Goal: Task Accomplishment & Management: Manage account settings

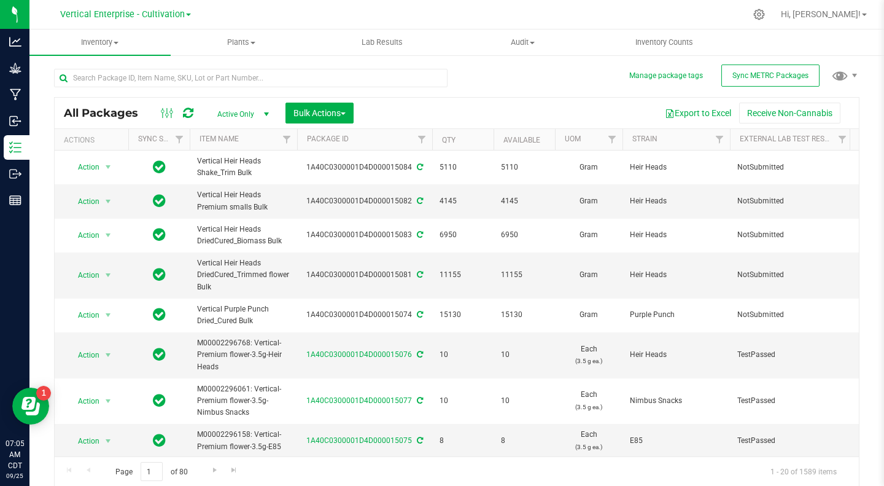
scroll to position [0, 191]
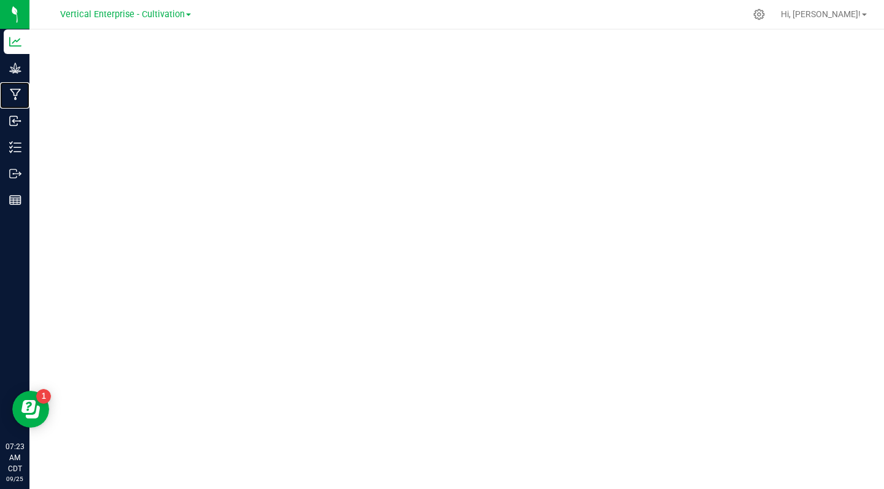
click at [0, 0] on p "Manufacturing" at bounding box center [0, 0] width 0 height 0
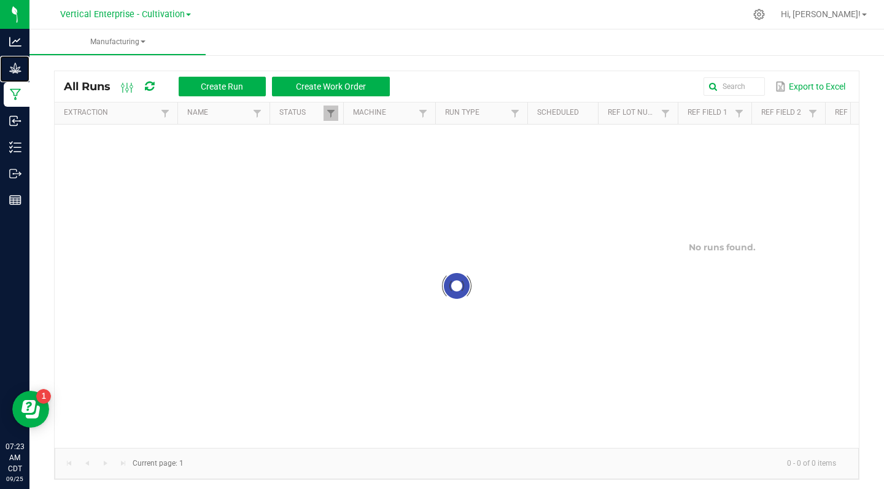
click at [29, 58] on div "Grow" at bounding box center [17, 68] width 26 height 25
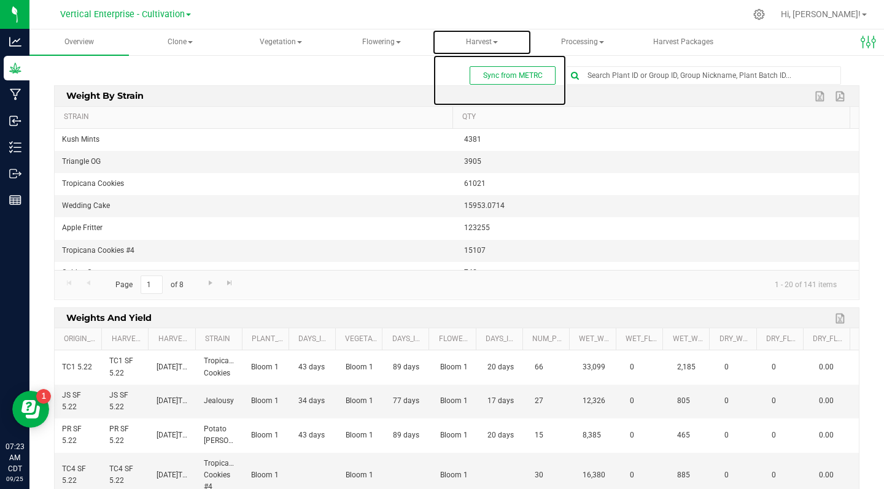
click at [481, 45] on span "Harvest" at bounding box center [482, 42] width 98 height 25
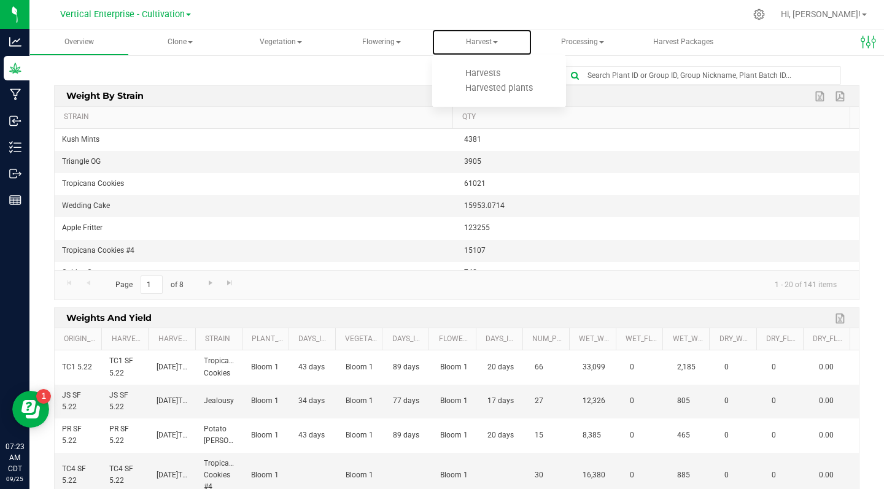
click at [490, 69] on span "Harvests" at bounding box center [483, 73] width 68 height 10
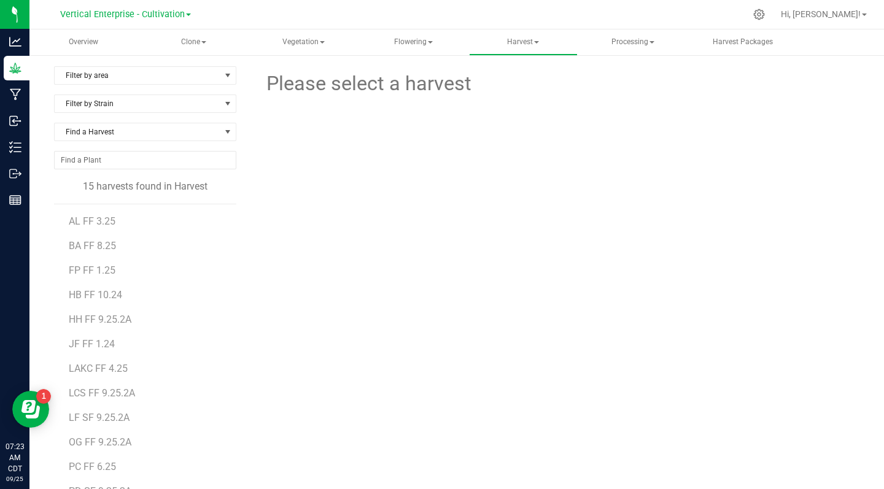
scroll to position [71, 0]
click at [106, 418] on span "PD SF 9.25.2A" at bounding box center [100, 421] width 63 height 12
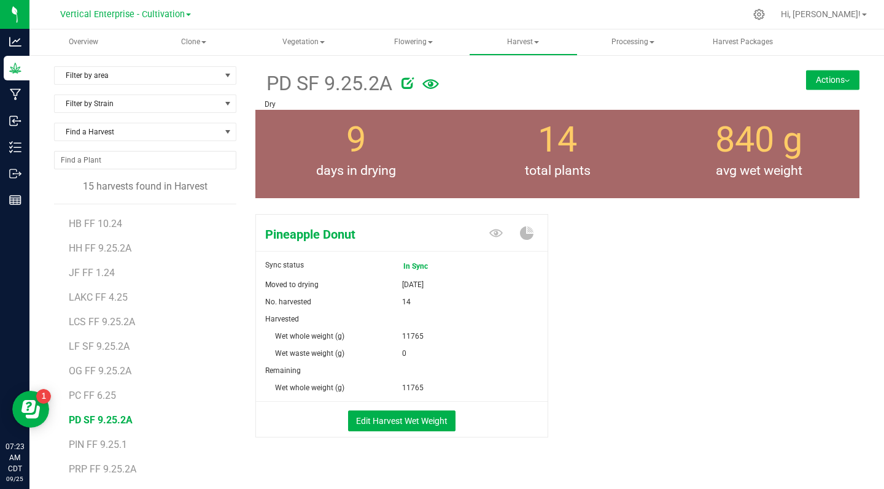
click at [831, 84] on button "Actions" at bounding box center [832, 80] width 53 height 20
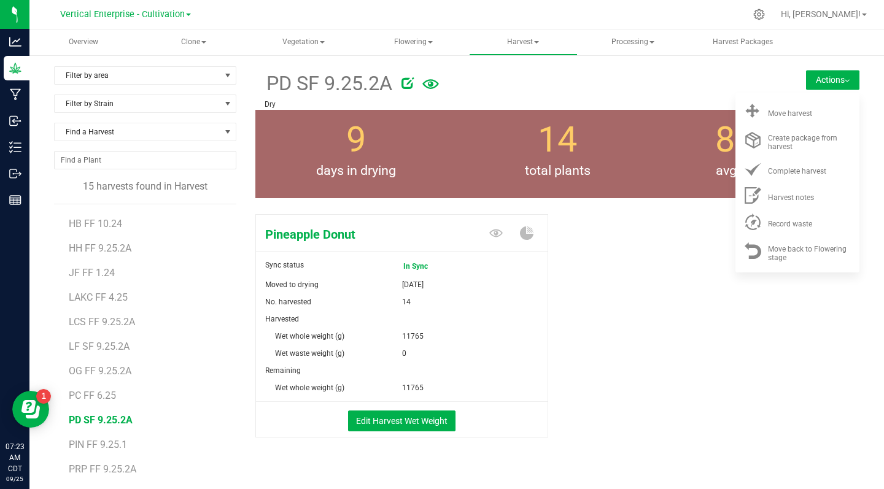
click at [789, 114] on span "Move harvest" at bounding box center [790, 113] width 44 height 9
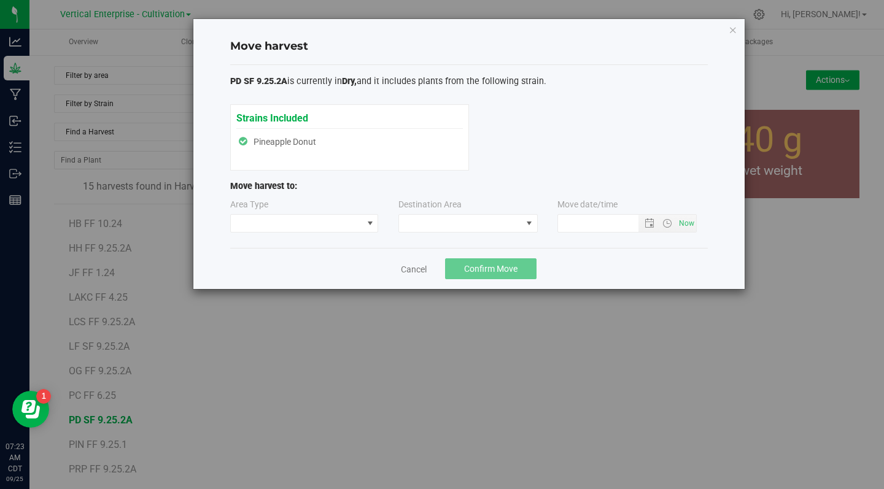
type input "[DATE] 7:23 AM"
click at [276, 221] on span at bounding box center [297, 223] width 132 height 17
click at [264, 269] on li "Processing" at bounding box center [304, 267] width 147 height 21
click at [448, 217] on span at bounding box center [460, 223] width 123 height 17
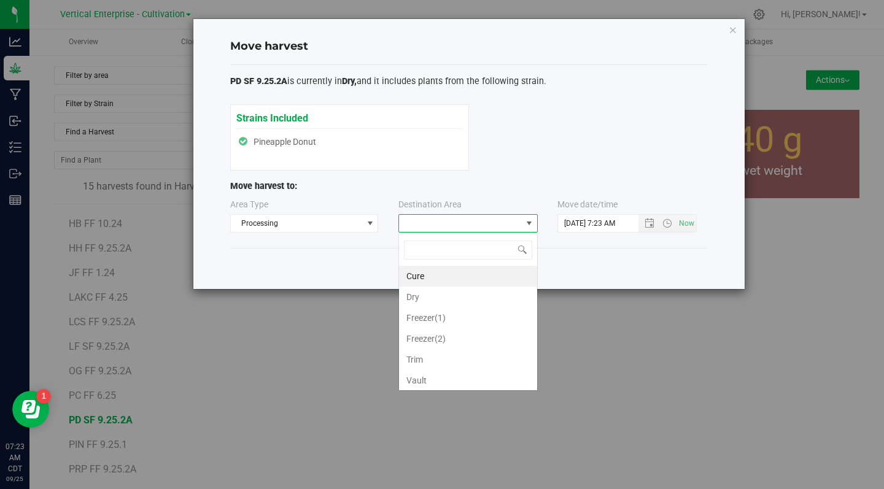
scroll to position [18, 139]
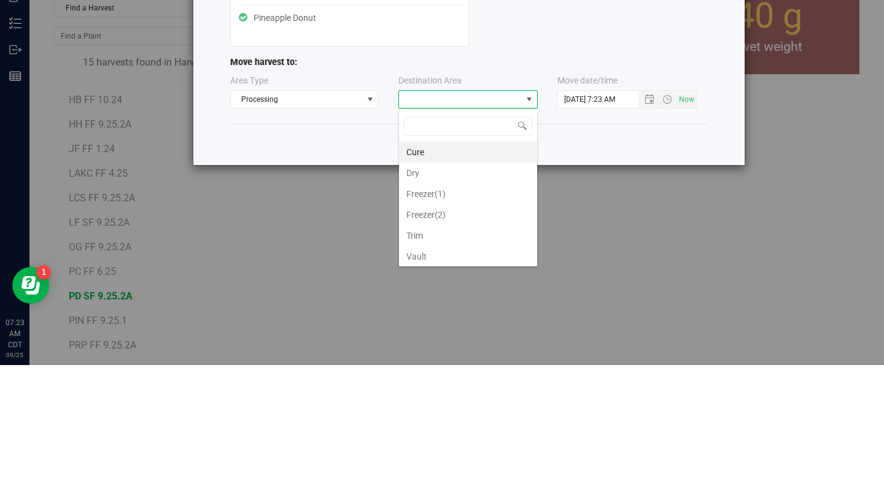
click at [415, 360] on li "Trim" at bounding box center [468, 359] width 138 height 21
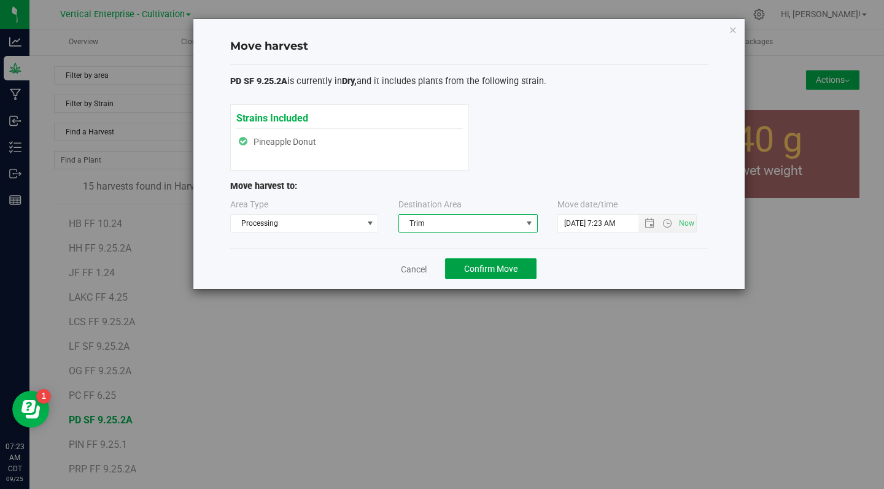
click at [507, 271] on span "Confirm Move" at bounding box center [490, 269] width 53 height 10
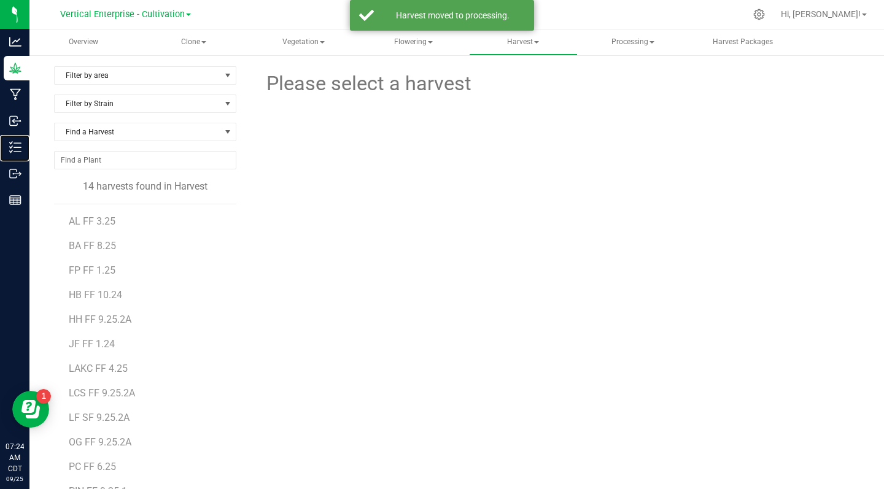
click at [17, 143] on line at bounding box center [17, 143] width 7 height 0
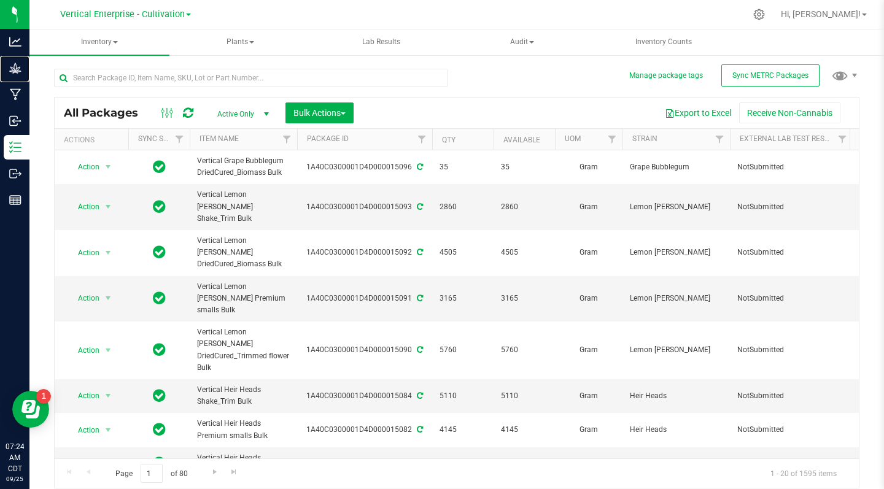
click at [0, 0] on p "Grow" at bounding box center [0, 0] width 0 height 0
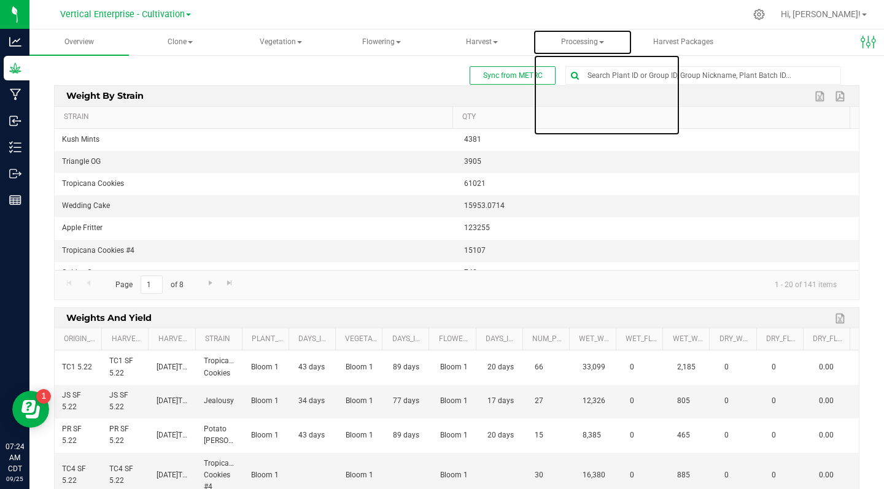
click at [574, 42] on span "Processing" at bounding box center [583, 42] width 98 height 25
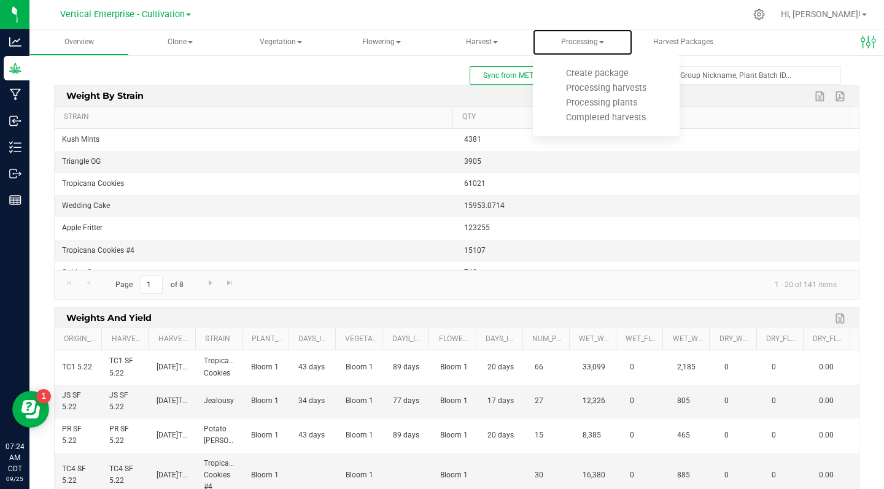
click at [639, 84] on span "Processing harvests" at bounding box center [607, 88] width 114 height 10
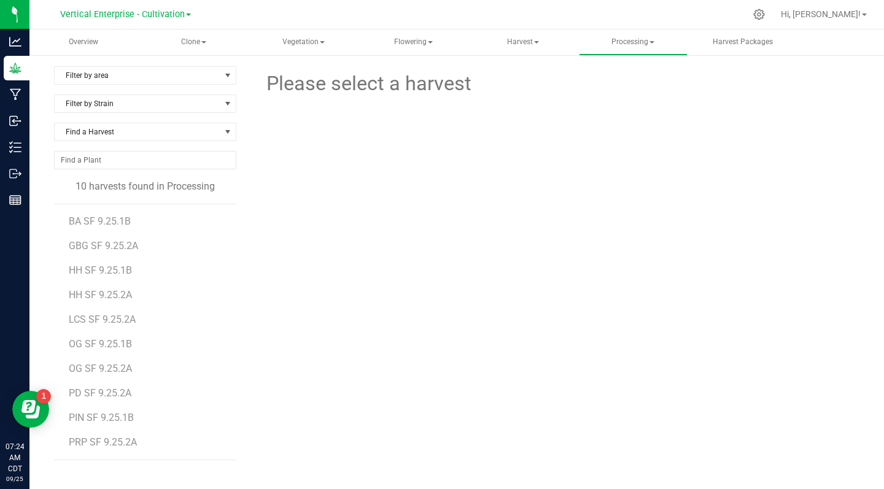
click at [110, 390] on span "PD SF 9.25.2A" at bounding box center [100, 393] width 63 height 12
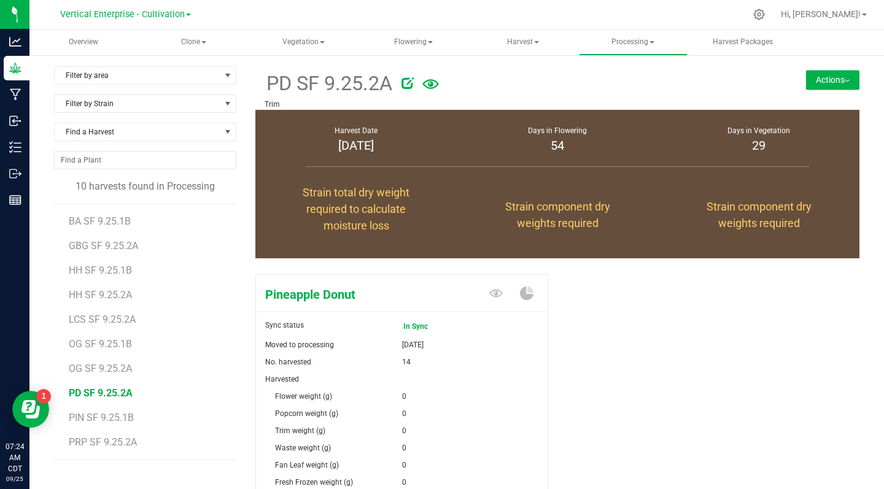
click at [845, 81] on img at bounding box center [847, 81] width 5 height 2
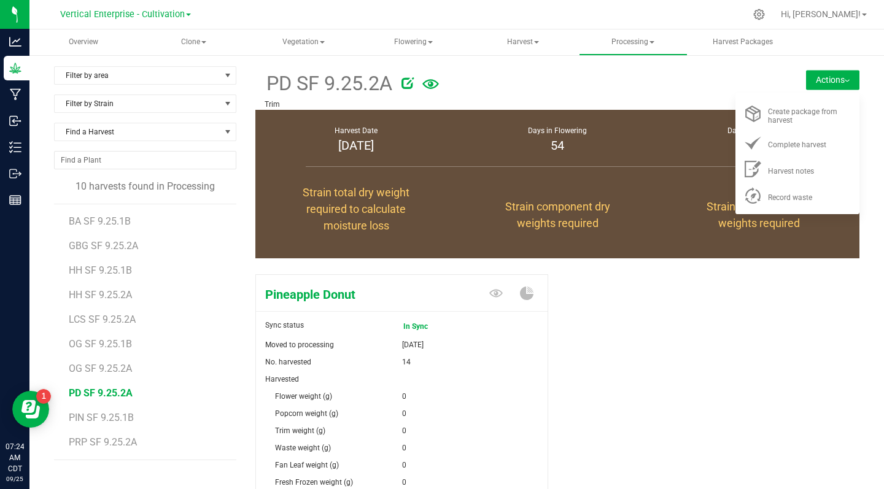
click at [806, 201] on div "Record waste" at bounding box center [810, 195] width 84 height 13
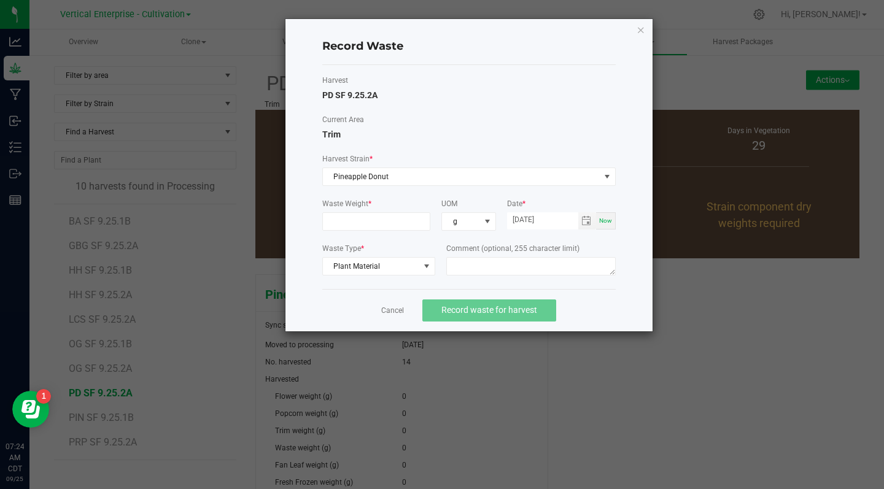
click at [346, 217] on input at bounding box center [376, 221] width 107 height 17
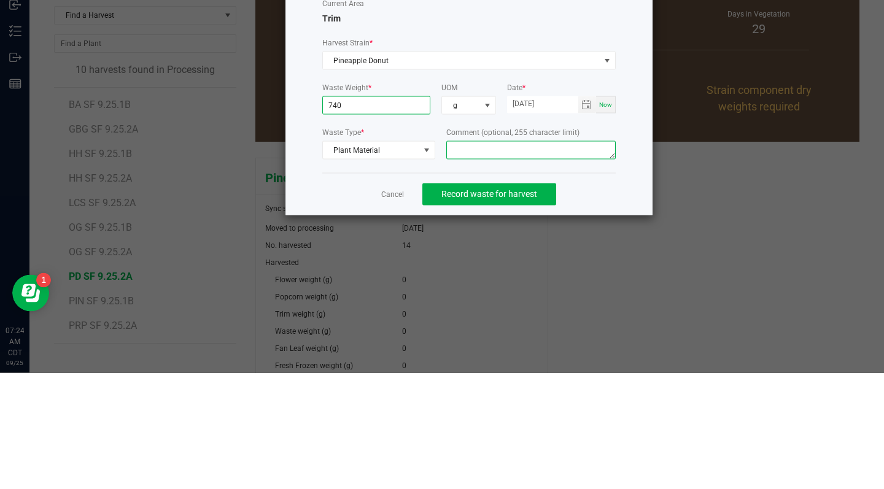
click at [480, 262] on textarea at bounding box center [530, 266] width 169 height 18
type input "740.0000 g"
type textarea "bucking"
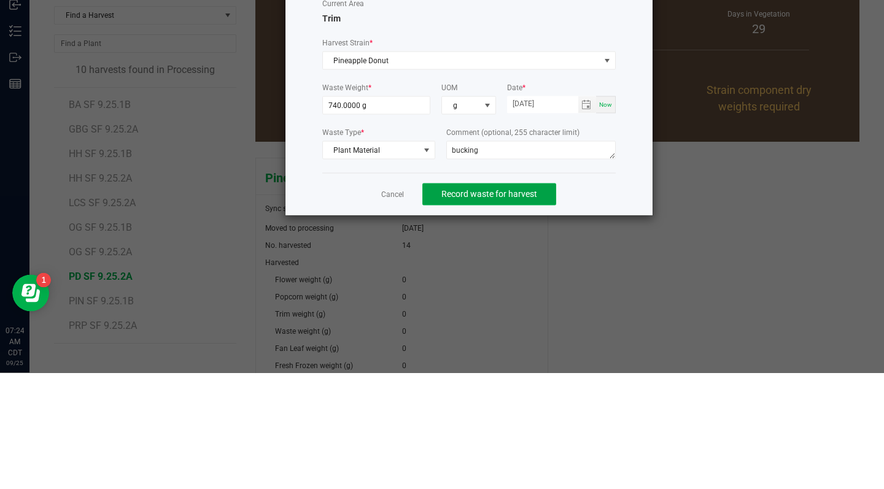
click at [528, 314] on span "Record waste for harvest" at bounding box center [490, 310] width 96 height 10
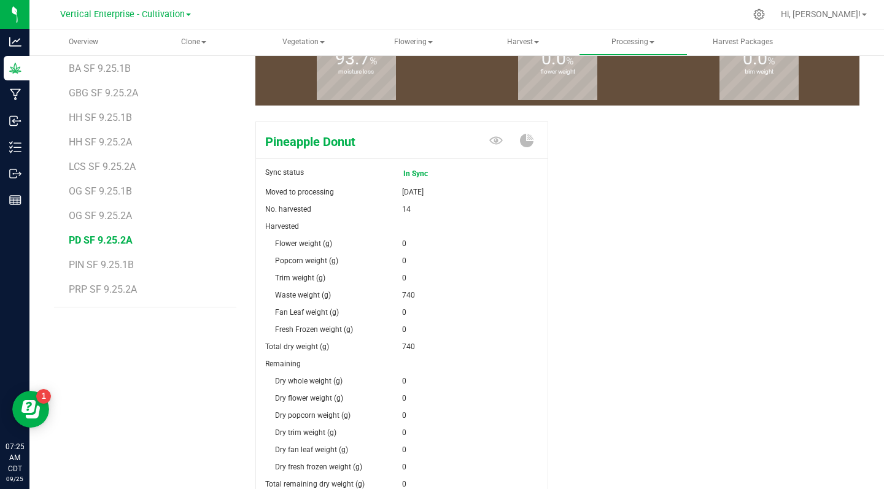
scroll to position [268, 0]
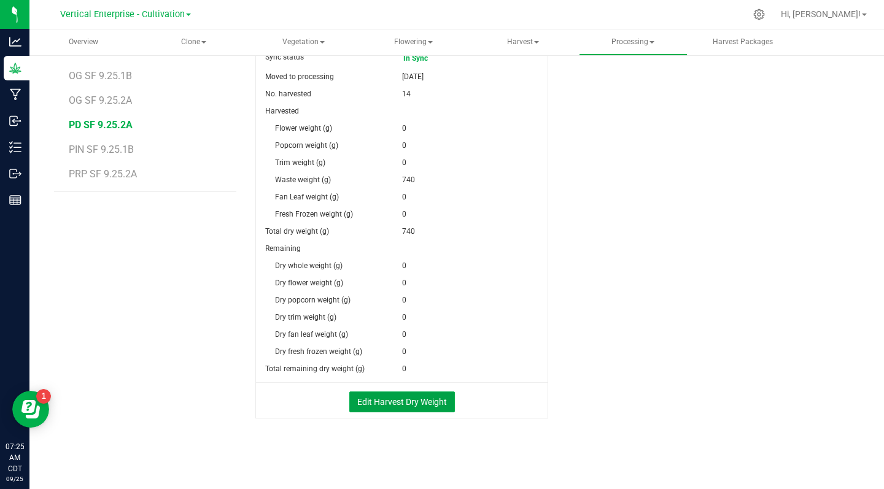
click at [389, 394] on button "Edit Harvest Dry Weight" at bounding box center [402, 402] width 106 height 21
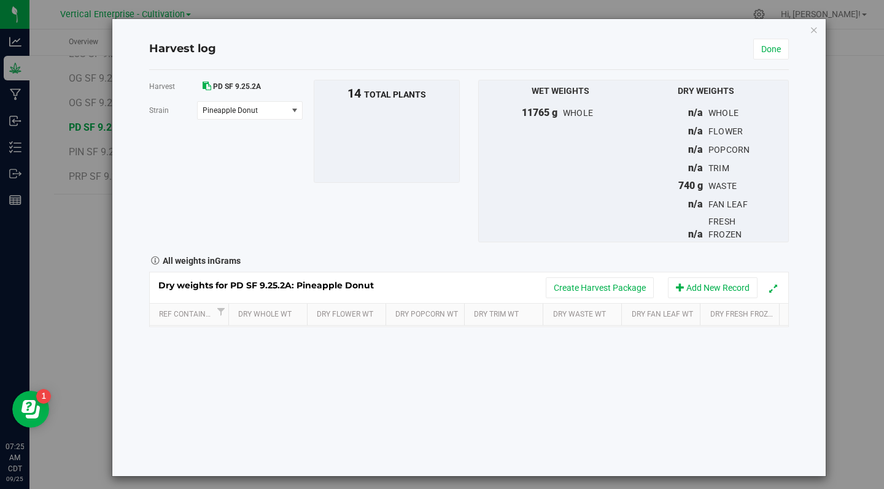
scroll to position [268, 0]
click at [258, 348] on td at bounding box center [270, 337] width 80 height 22
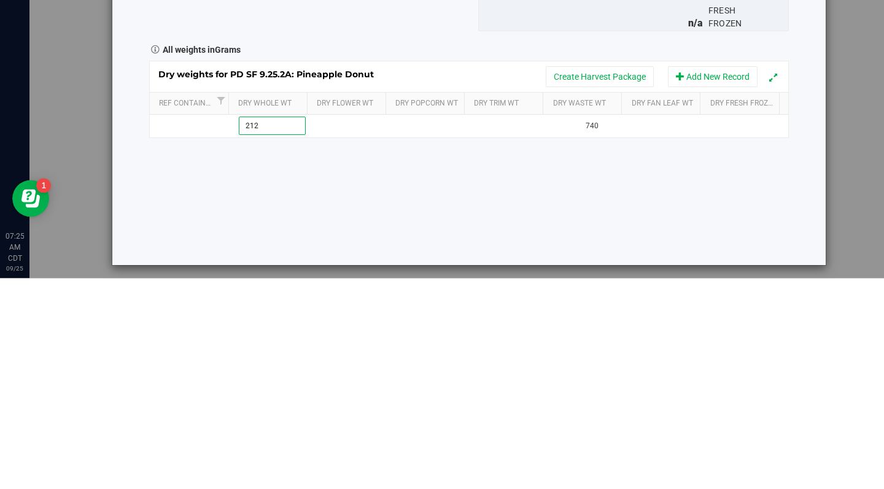
type input "2125"
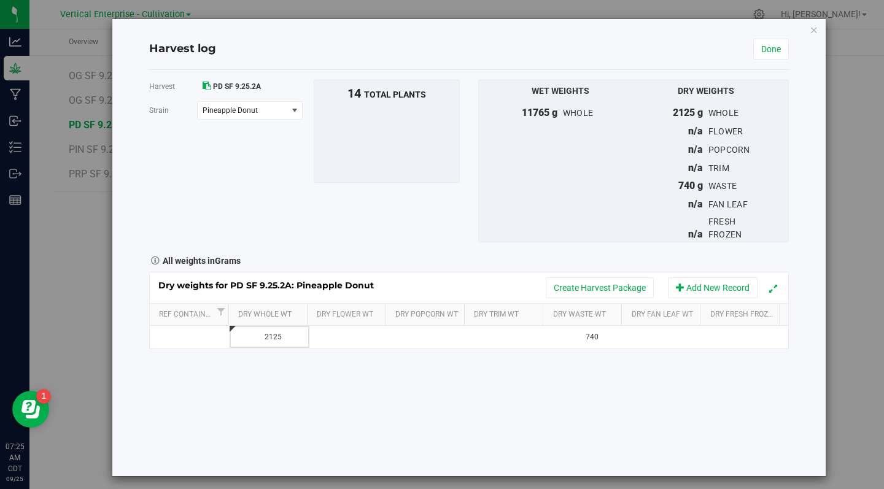
click at [451, 398] on div "Harvest PD SF 9.25.2A Strain Pineapple Donut Select strain Pineapple Donut To b…" at bounding box center [469, 273] width 640 height 407
click at [764, 49] on link "Done" at bounding box center [772, 49] width 36 height 21
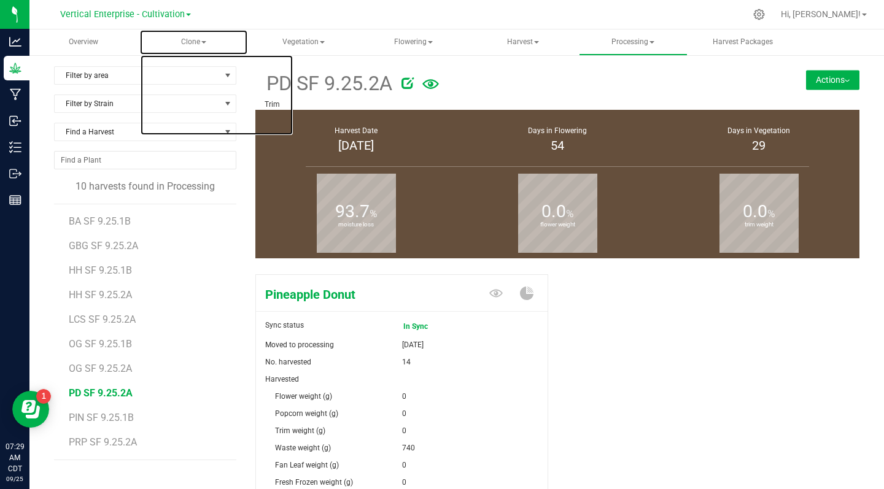
click at [203, 42] on span at bounding box center [203, 42] width 5 height 2
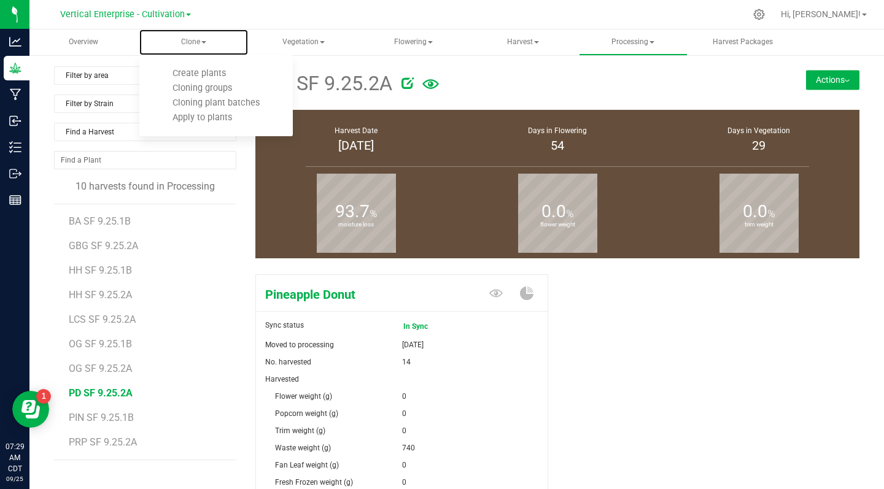
click at [205, 72] on span "Create plants" at bounding box center [199, 73] width 87 height 10
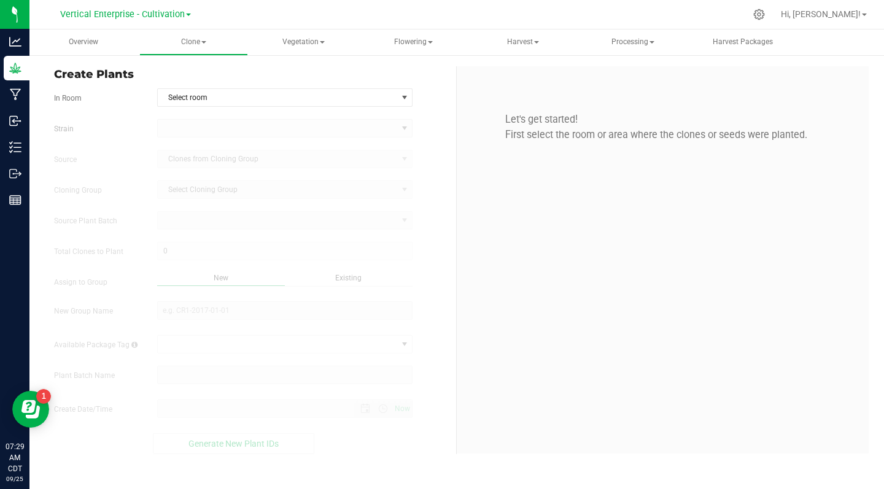
type input "9/25/2025 7:29 AM"
click at [205, 92] on span "Select room" at bounding box center [277, 97] width 239 height 17
click at [178, 119] on li "Mother" at bounding box center [285, 118] width 255 height 18
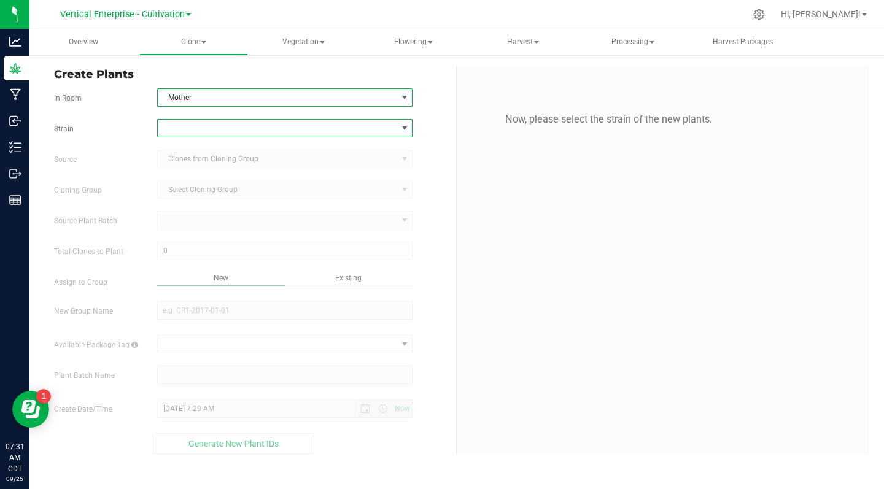
click at [184, 130] on span at bounding box center [277, 128] width 239 height 17
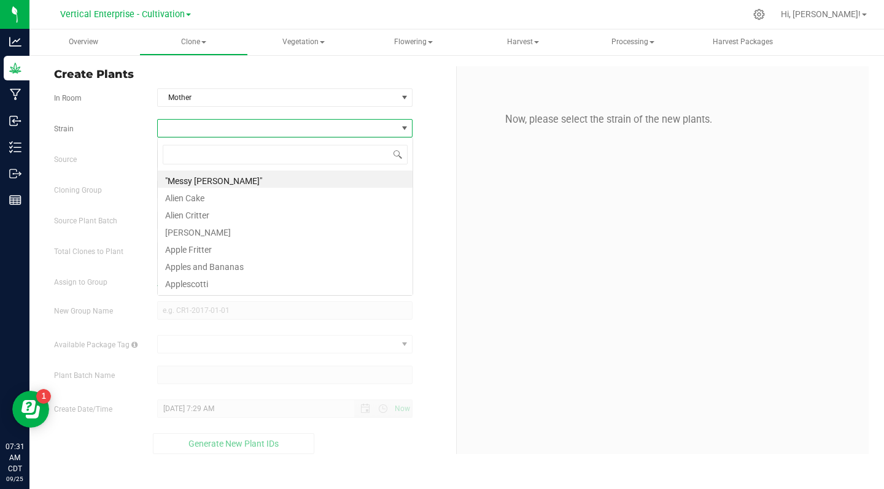
scroll to position [18, 256]
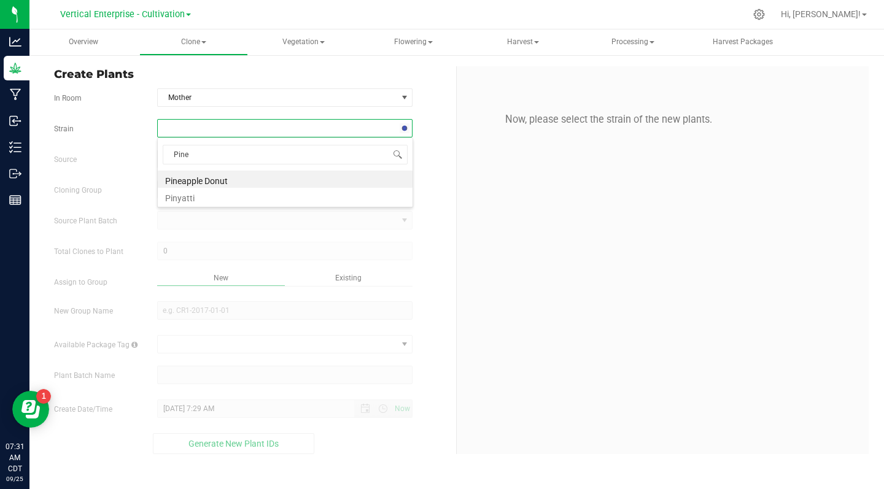
type input "Pinea"
click at [219, 172] on li "Pineapple Donut" at bounding box center [285, 179] width 255 height 17
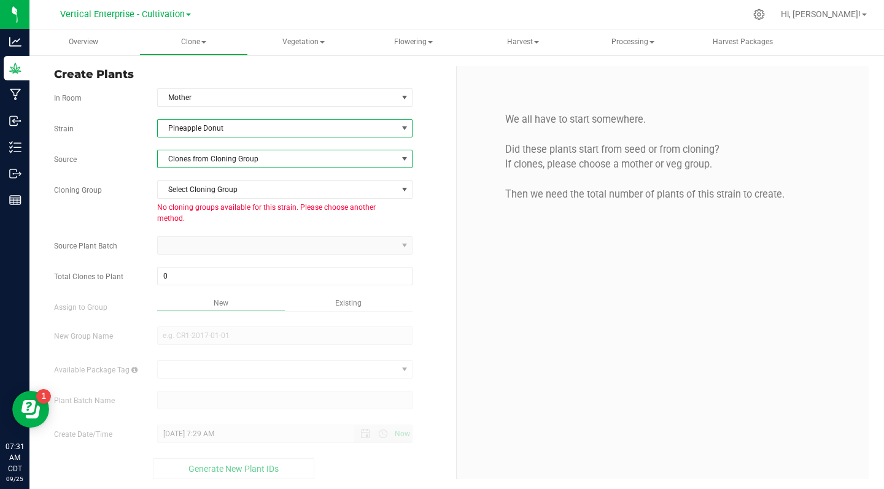
click at [233, 163] on span "Clones from Cloning Group" at bounding box center [277, 158] width 239 height 17
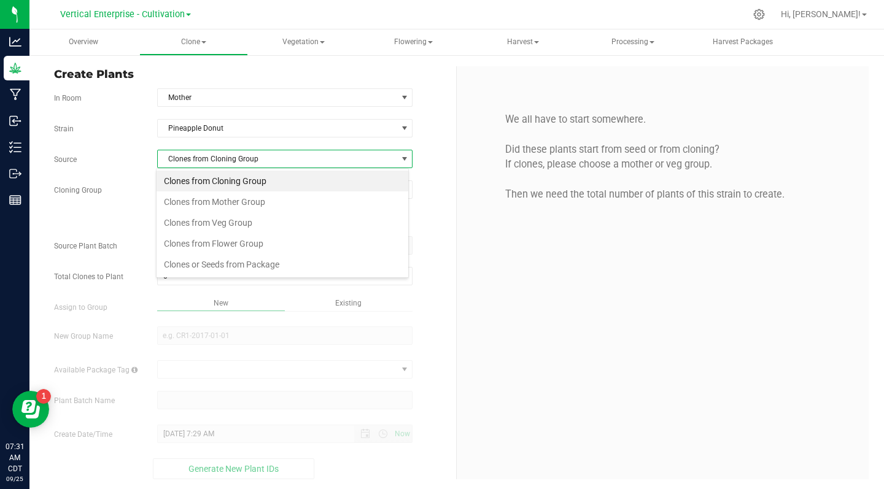
scroll to position [18, 253]
click at [256, 201] on li "Clones from Mother Group" at bounding box center [283, 202] width 252 height 21
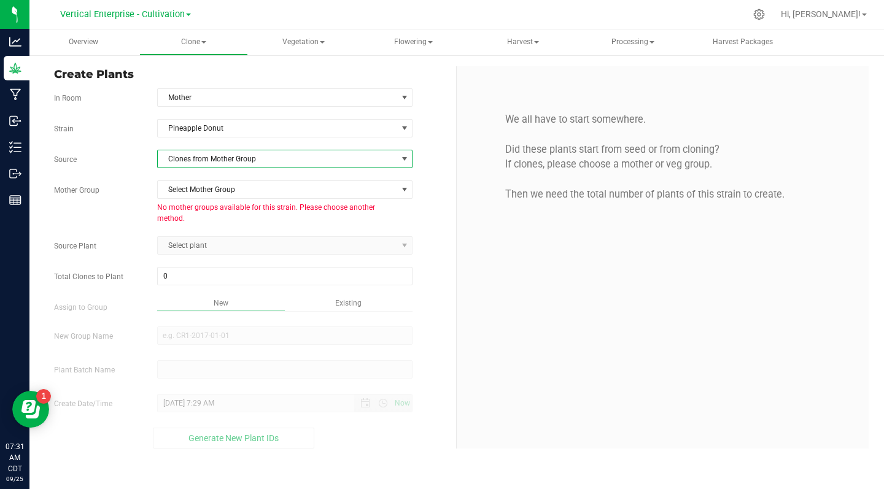
click at [247, 157] on span "Clones from Mother Group" at bounding box center [277, 158] width 239 height 17
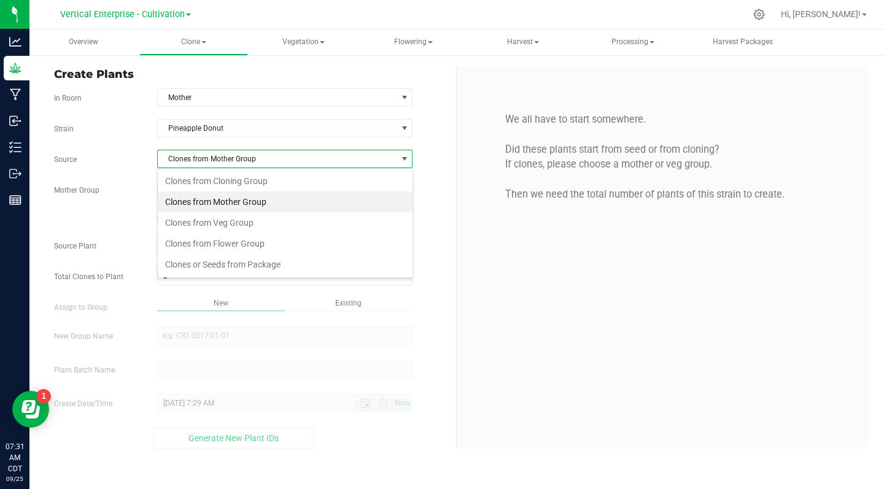
scroll to position [18, 256]
click at [249, 229] on li "Clones from Veg Group" at bounding box center [285, 222] width 255 height 21
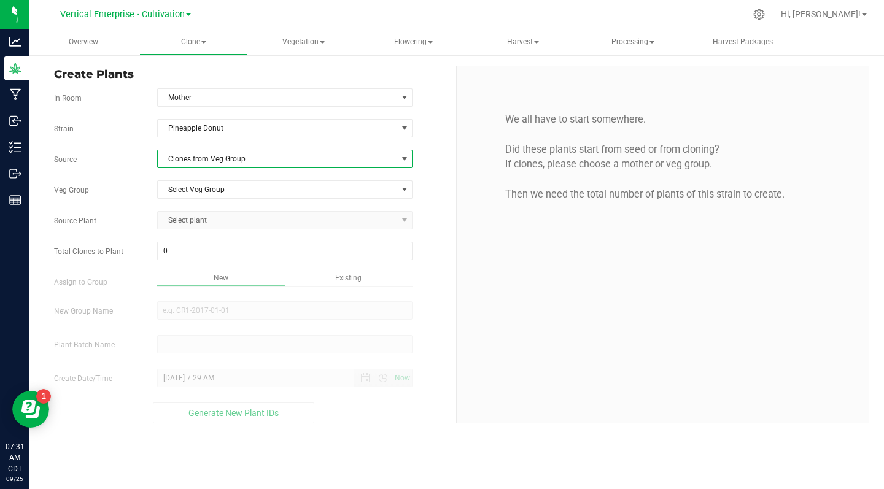
click at [242, 193] on span "Select Veg Group" at bounding box center [277, 189] width 239 height 17
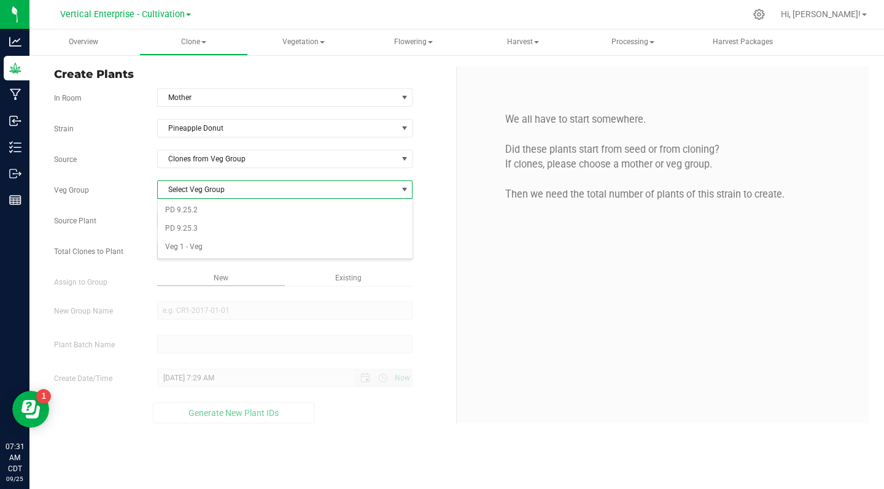
click at [209, 214] on li "PD 9.25.2" at bounding box center [285, 210] width 255 height 18
click at [233, 224] on span "Select plant" at bounding box center [277, 220] width 239 height 17
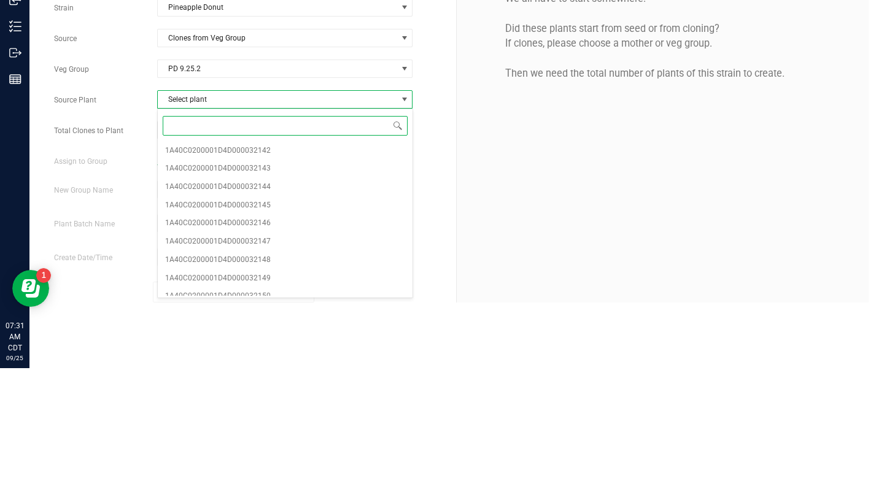
click at [259, 268] on span "1A40C0200001D4D000032142" at bounding box center [218, 272] width 106 height 16
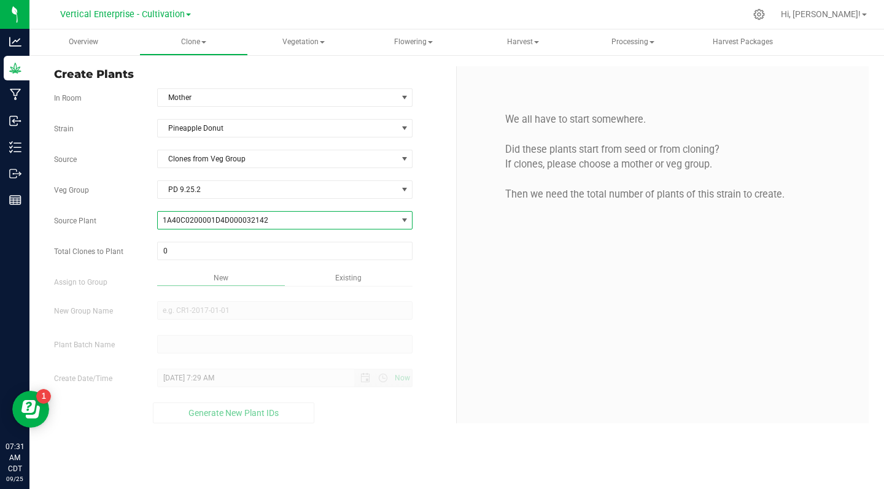
click at [201, 247] on input "0" at bounding box center [285, 251] width 255 height 17
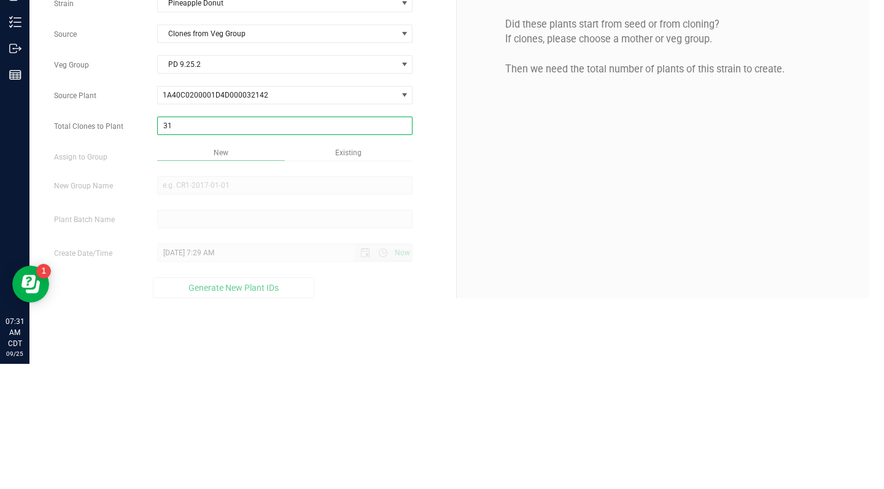
type input "311"
click at [363, 310] on div "Overview Clone Create plants Cloning groups Cloning plant batches Apply to plan…" at bounding box center [456, 259] width 855 height 460
type input "311"
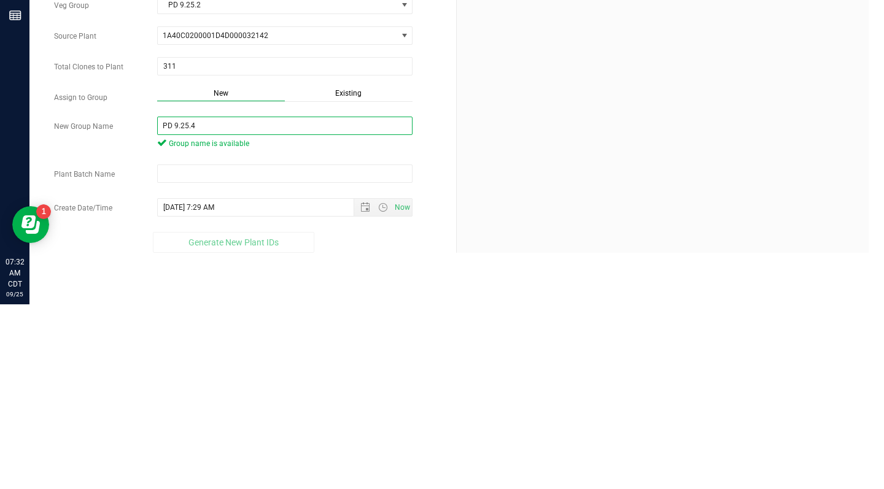
type input "PD 9.25.4"
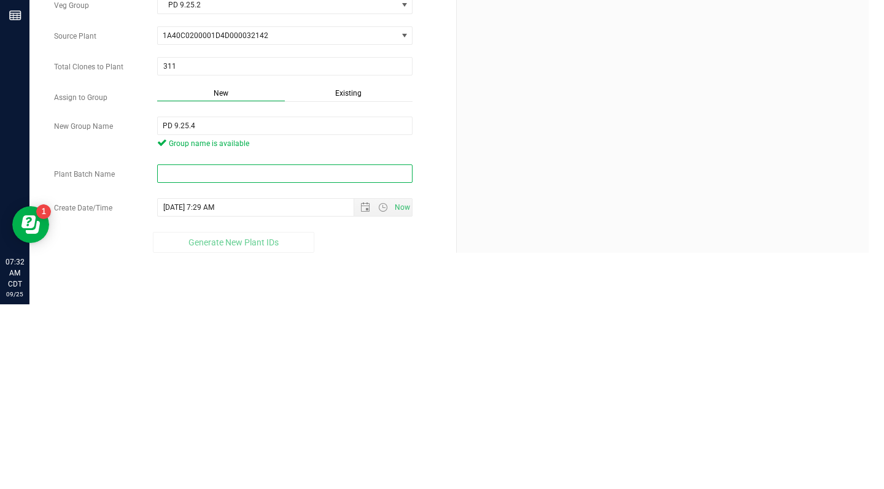
click at [181, 360] on input "text" at bounding box center [285, 358] width 256 height 18
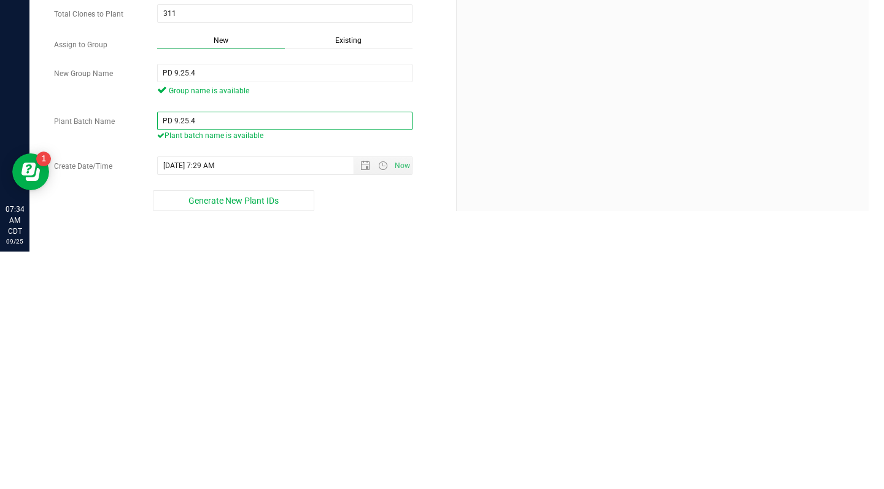
type input "PD 9.25.4"
click at [247, 440] on span "Generate New Plant IDs" at bounding box center [234, 439] width 90 height 10
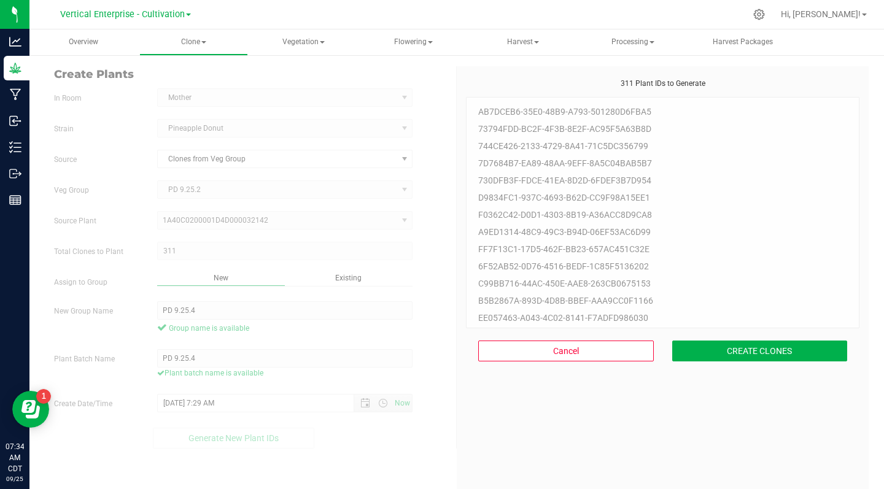
scroll to position [37, 0]
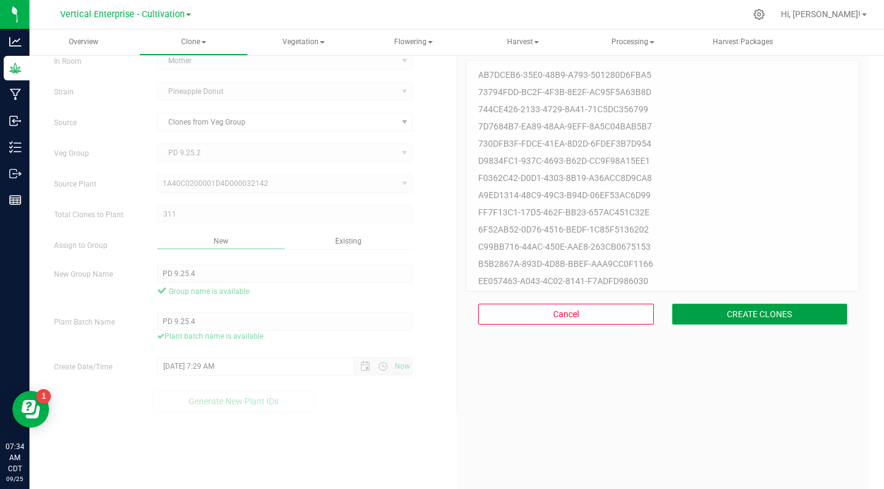
click at [781, 319] on button "CREATE CLONES" at bounding box center [760, 314] width 176 height 21
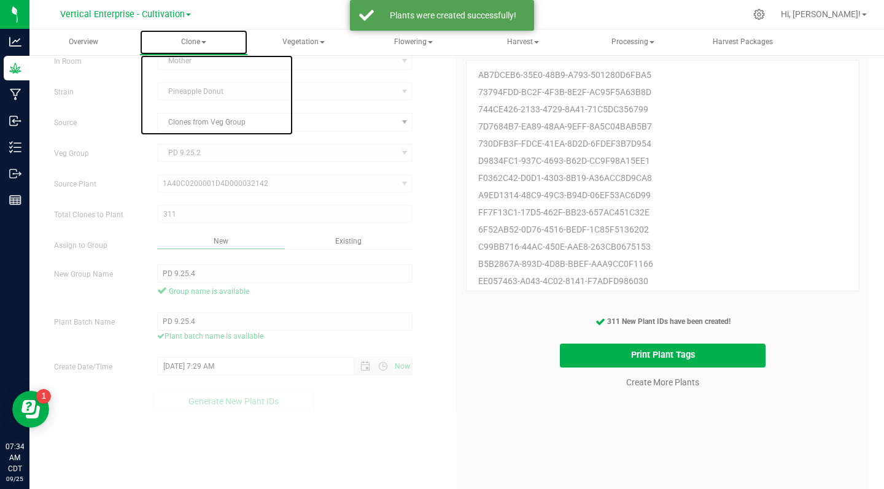
click at [204, 42] on span at bounding box center [203, 42] width 5 height 2
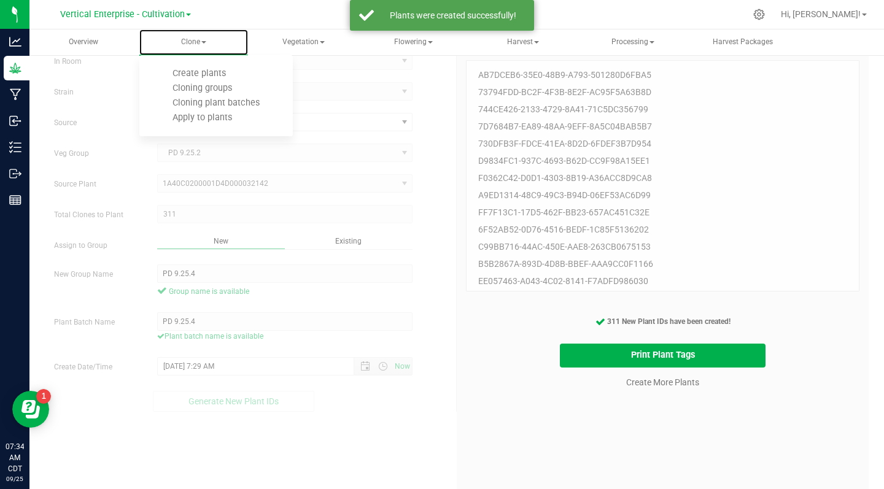
click at [226, 91] on span "Cloning groups" at bounding box center [202, 88] width 93 height 10
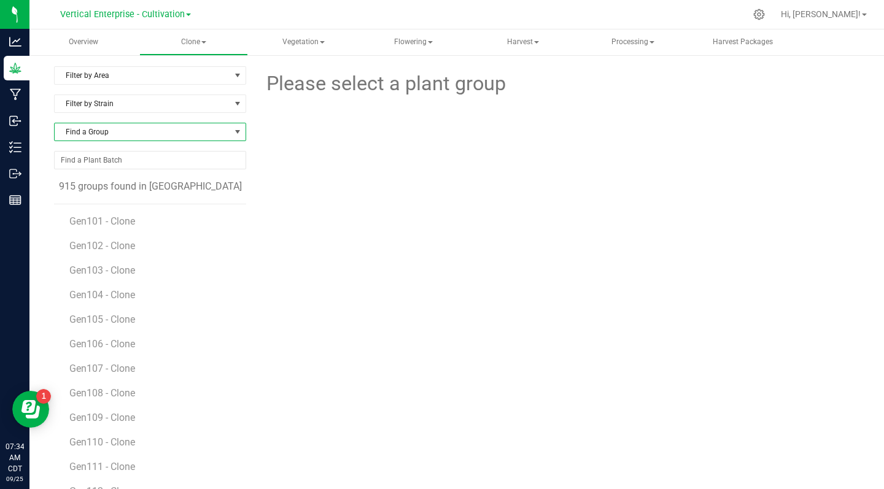
click at [103, 134] on span "Find a Group" at bounding box center [143, 131] width 176 height 17
type input "pd"
click at [97, 182] on li "PD 9.25.4" at bounding box center [149, 182] width 189 height 17
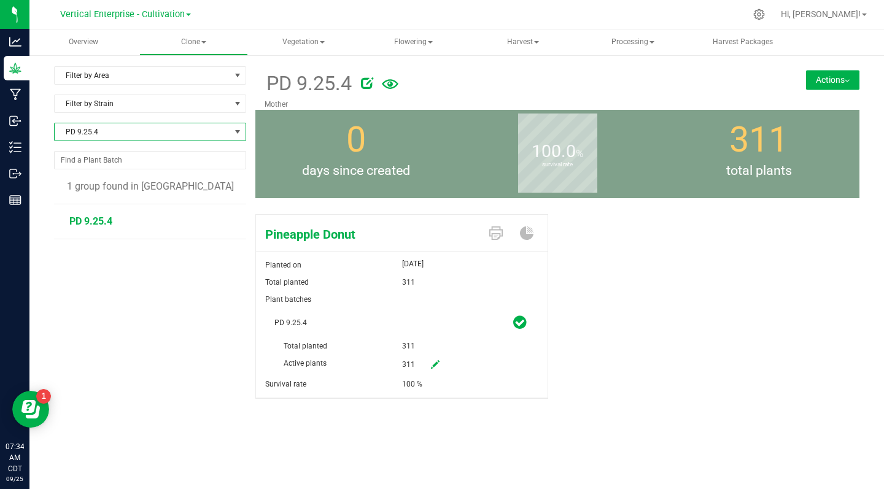
click at [847, 80] on img at bounding box center [847, 81] width 5 height 2
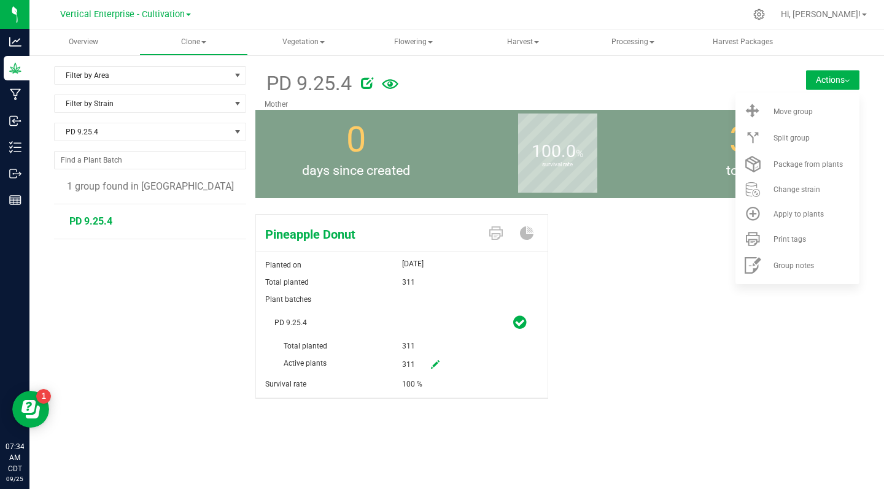
click at [800, 112] on span "Move group" at bounding box center [793, 111] width 39 height 9
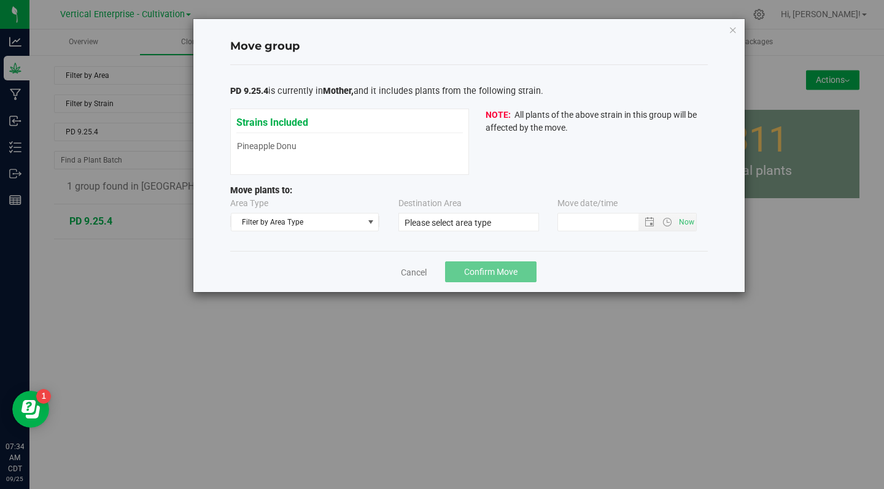
type input "9/25/2025 7:33 AM"
click at [305, 221] on span "Filter by Area Type" at bounding box center [298, 222] width 132 height 17
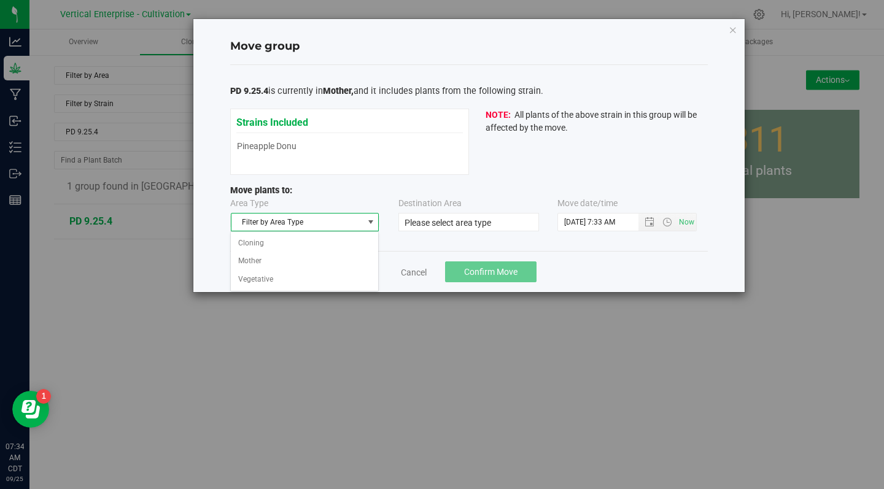
click at [257, 280] on li "Vegetative" at bounding box center [304, 280] width 147 height 18
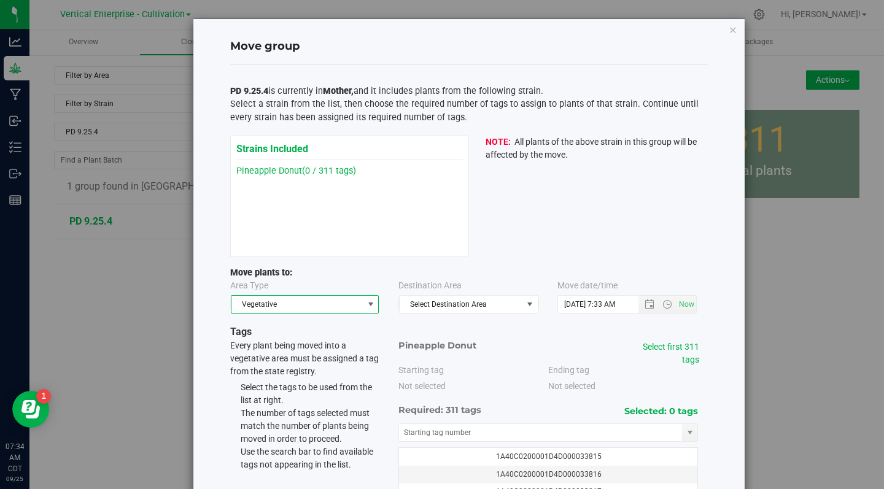
click at [444, 304] on span "Select Destination Area" at bounding box center [461, 304] width 123 height 17
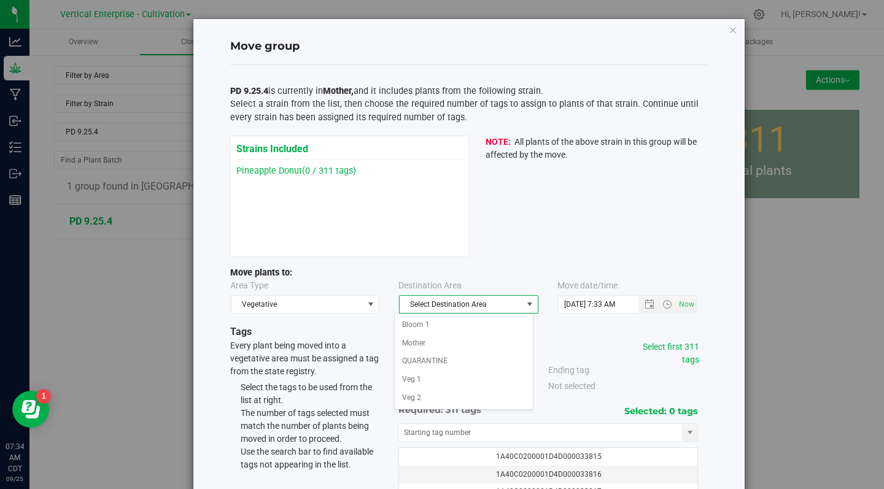
click at [414, 402] on li "Veg 2" at bounding box center [464, 398] width 138 height 18
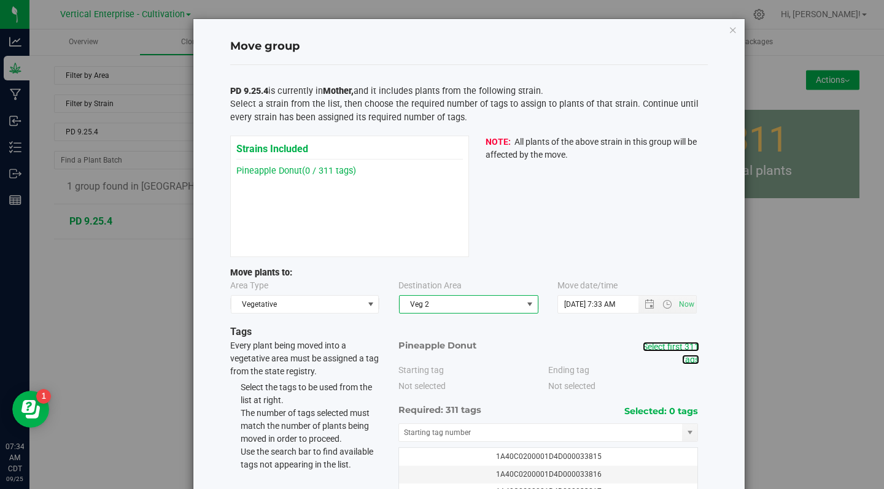
click at [675, 349] on link "Select first 311 tags" at bounding box center [671, 353] width 56 height 23
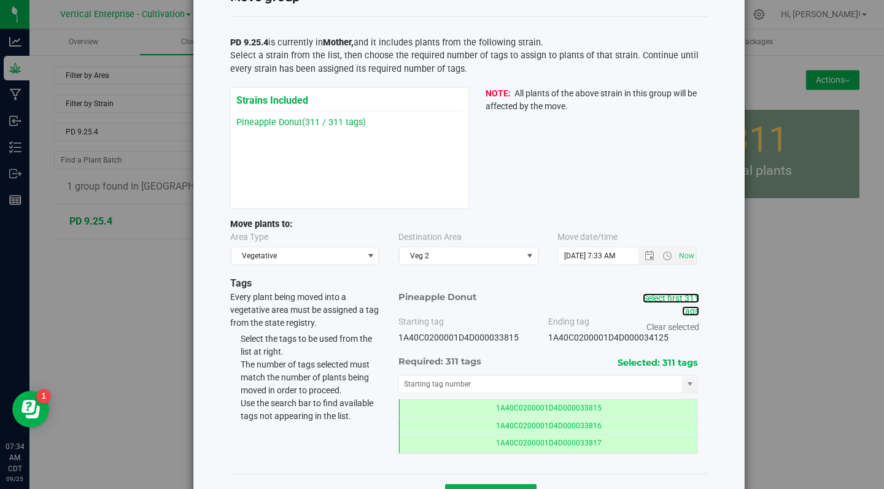
scroll to position [93, 0]
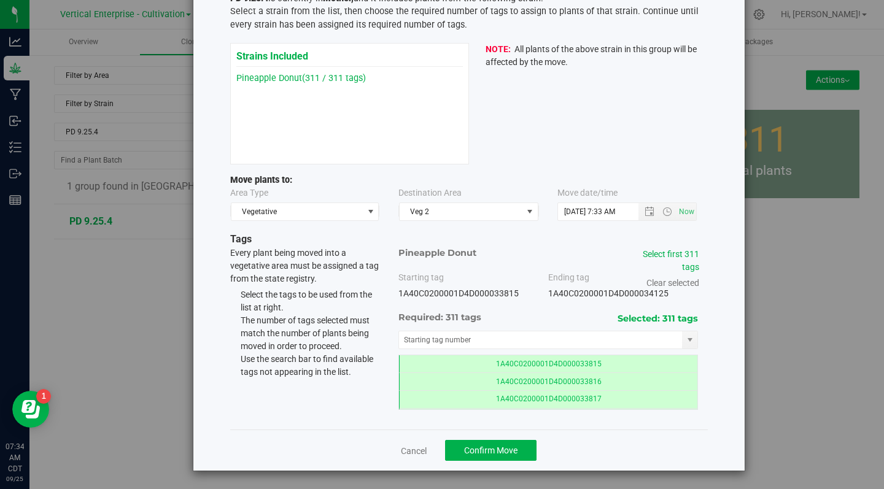
click at [795, 324] on div "Move group PD 9.25.4 is currently in Mother, and it includes plants from the fo…" at bounding box center [447, 244] width 894 height 489
